Goal: Transaction & Acquisition: Purchase product/service

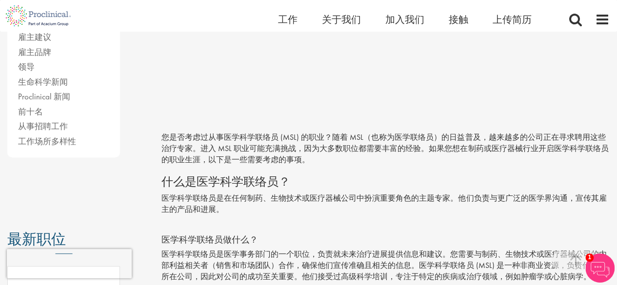
scroll to position [195, 0]
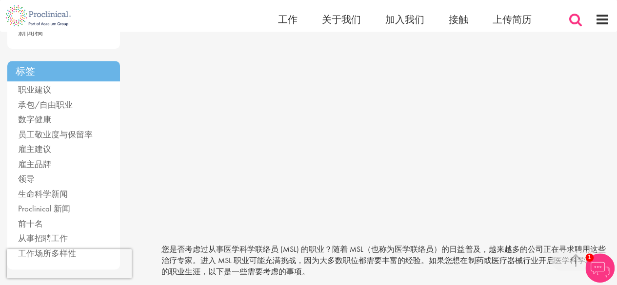
click at [578, 20] on span at bounding box center [575, 19] width 15 height 15
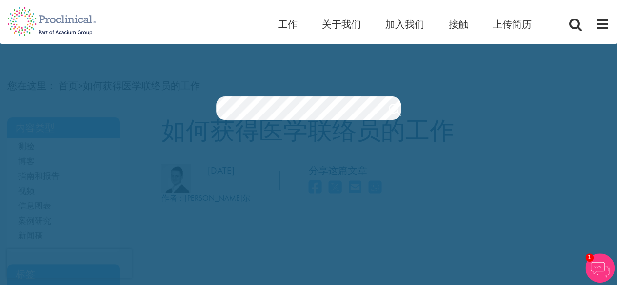
scroll to position [0, 0]
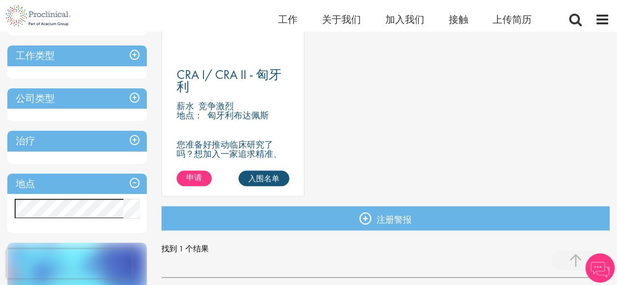
scroll to position [195, 0]
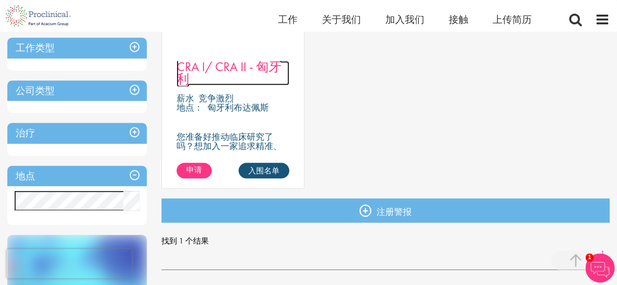
click at [236, 70] on font "CRA I/ CRA II - 匈牙利" at bounding box center [228, 73] width 105 height 29
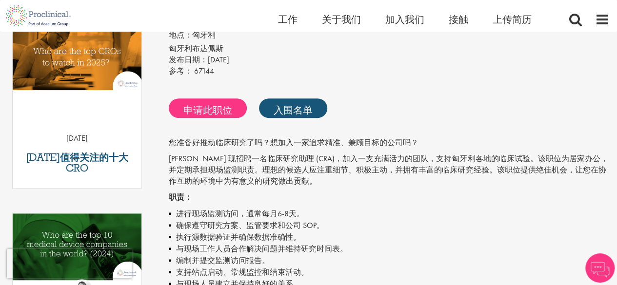
click at [530, 79] on div "CRA I/ CRA II - 匈牙利 薪水： 竞争激烈 工作类型： 永恒的 纪律： 临床研究助理（CRA） 地点： 匈牙利 匈牙利布达佩斯 发布日期： 20…" at bounding box center [385, 287] width 463 height 649
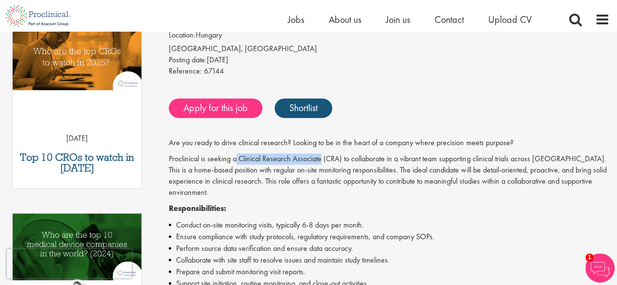
drag, startPoint x: 237, startPoint y: 160, endPoint x: 321, endPoint y: 162, distance: 83.9
click at [321, 162] on p "Proclinical is seeking a Clinical Research Associate (CRA) to collaborate in a …" at bounding box center [389, 176] width 441 height 44
copy p "Clinical Research Associate"
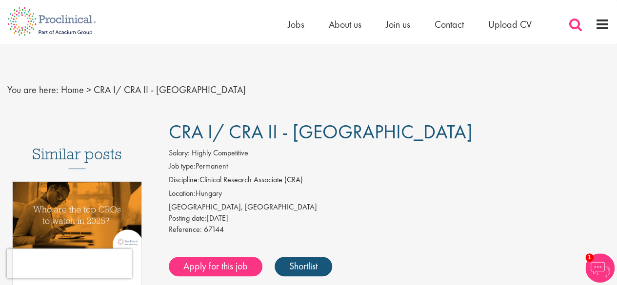
click at [577, 17] on span at bounding box center [575, 24] width 15 height 15
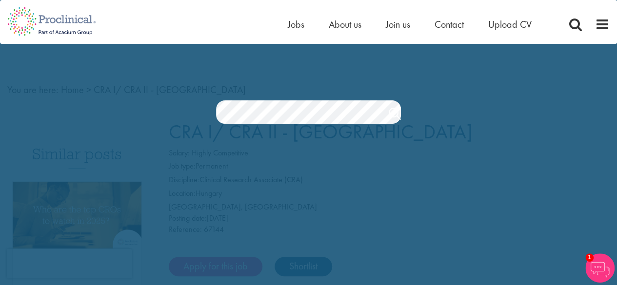
scroll to position [0, 6]
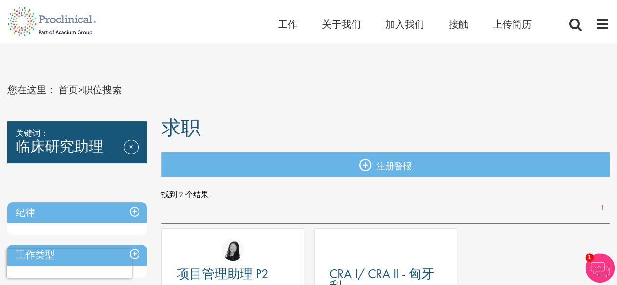
click at [101, 149] on font "临床研究助理" at bounding box center [60, 146] width 88 height 19
